Goal: Task Accomplishment & Management: Manage account settings

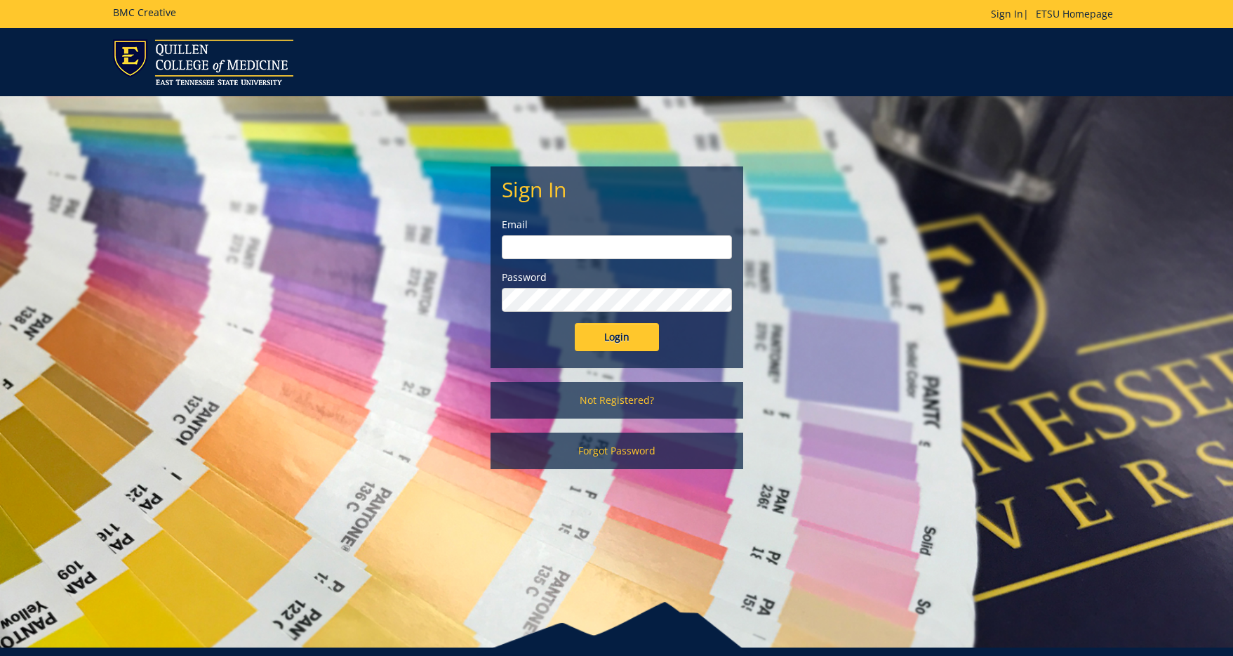
click at [561, 237] on input "email" at bounding box center [617, 247] width 230 height 24
type input "[EMAIL_ADDRESS][DOMAIN_NAME]"
click at [623, 340] on input "Login" at bounding box center [617, 337] width 84 height 28
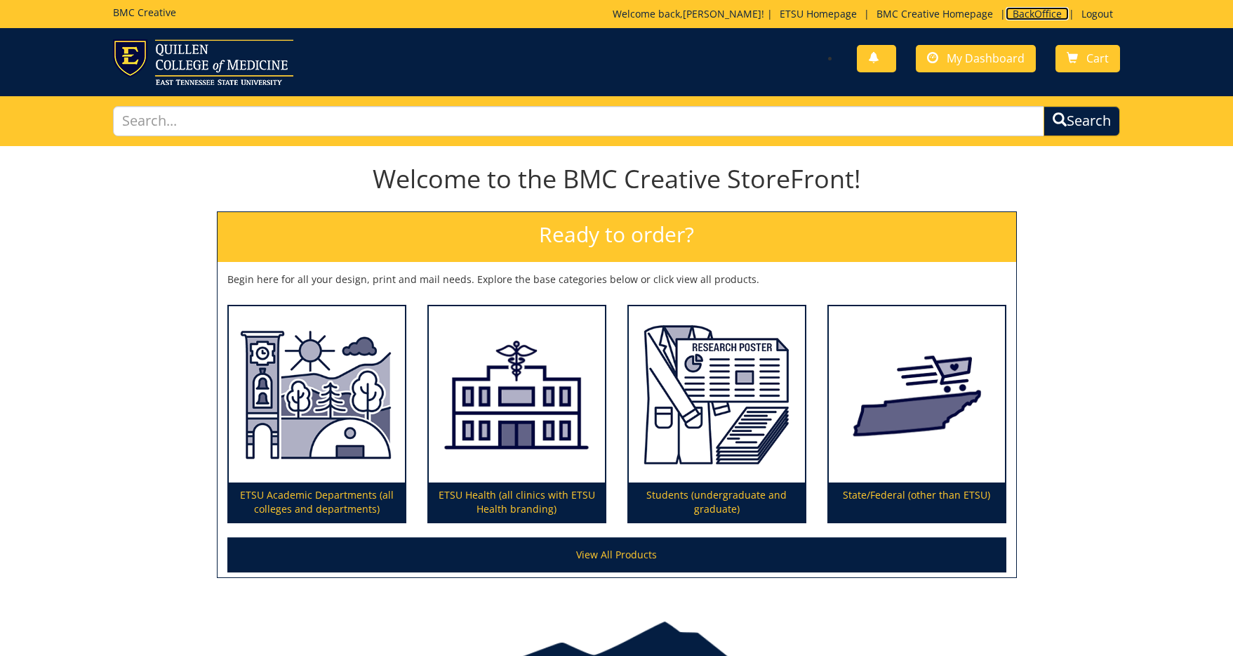
click at [1030, 13] on link "BackOffice" at bounding box center [1037, 13] width 63 height 13
